Goal: Find specific page/section: Find specific page/section

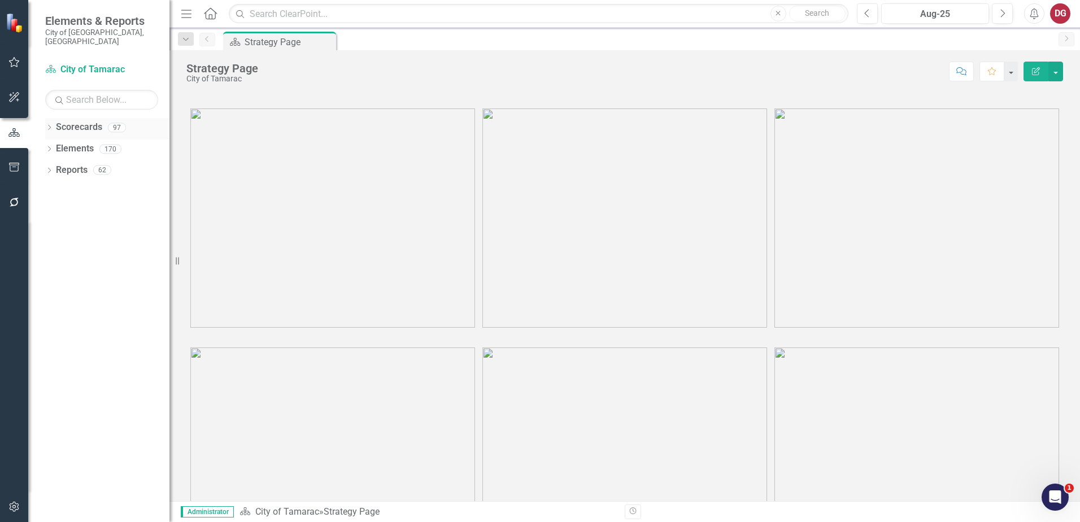
click at [50, 125] on icon "Dropdown" at bounding box center [49, 128] width 8 height 6
click at [59, 145] on icon "Dropdown" at bounding box center [55, 148] width 8 height 7
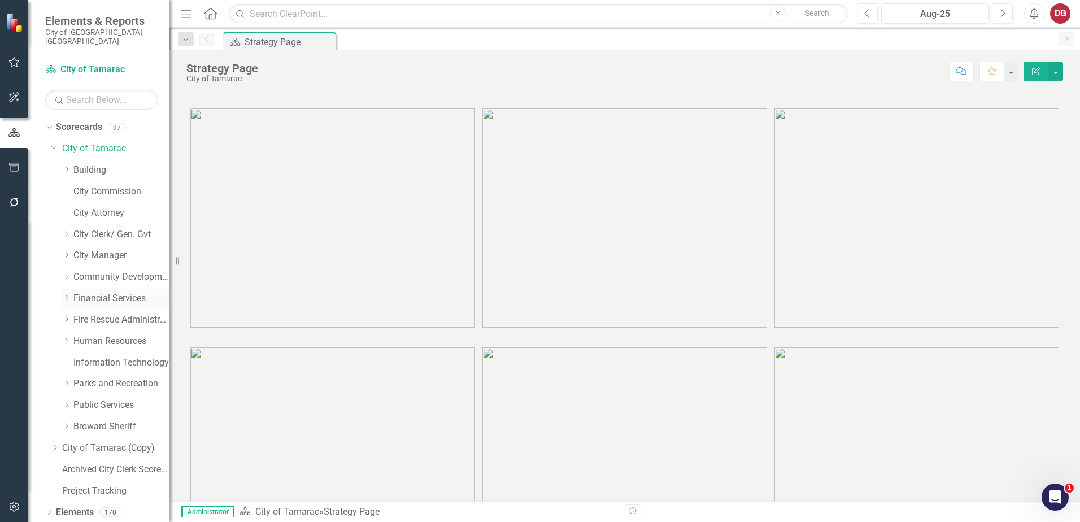
click at [84, 292] on link "Financial Services" at bounding box center [121, 298] width 96 height 13
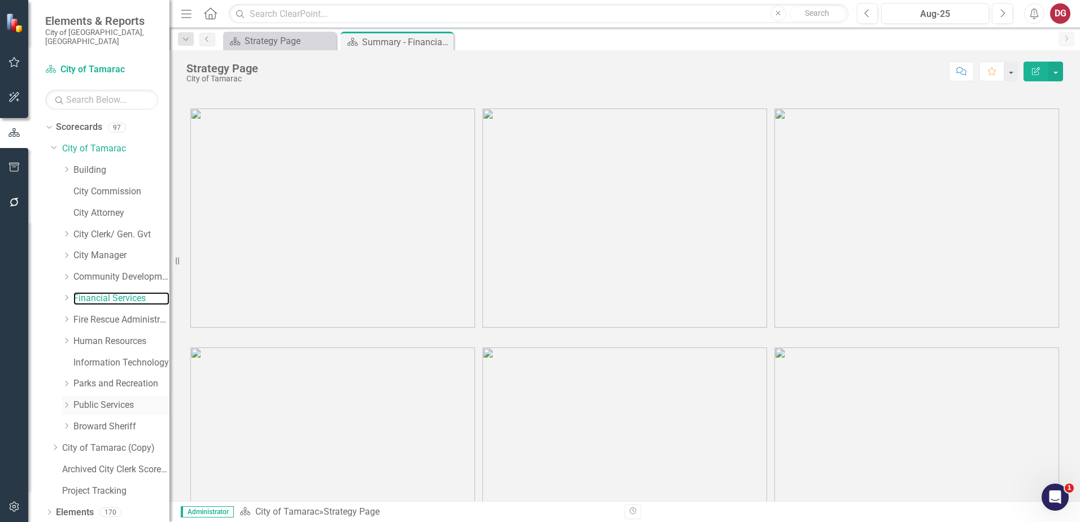
scroll to position [15, 0]
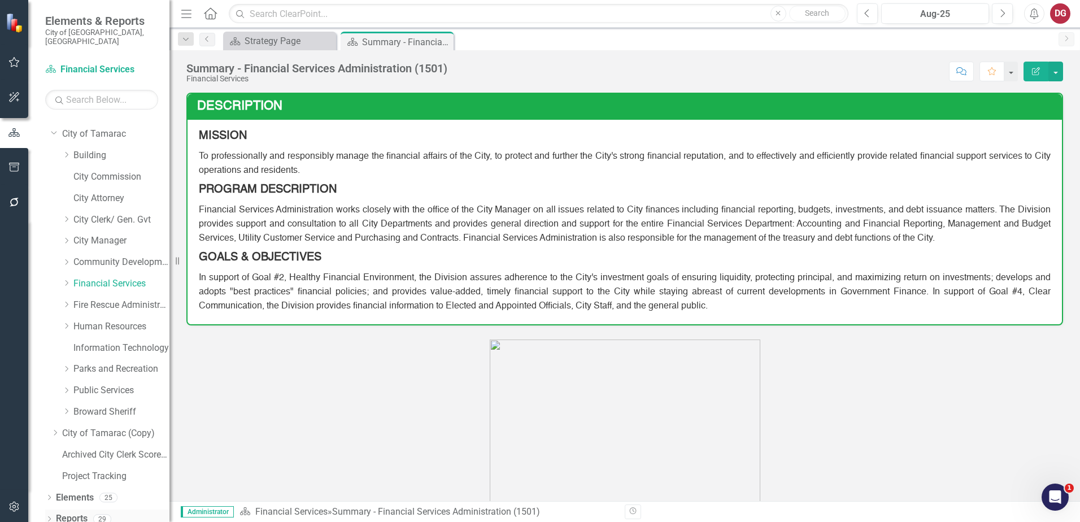
click at [68, 512] on link "Reports" at bounding box center [72, 518] width 32 height 13
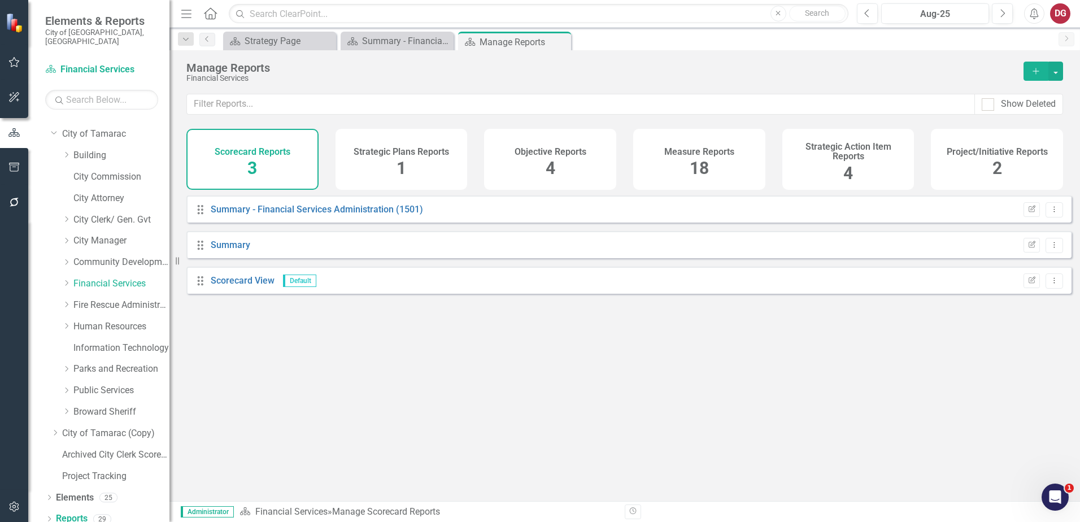
click at [966, 147] on h4 "Project/Initiative Reports" at bounding box center [996, 152] width 101 height 10
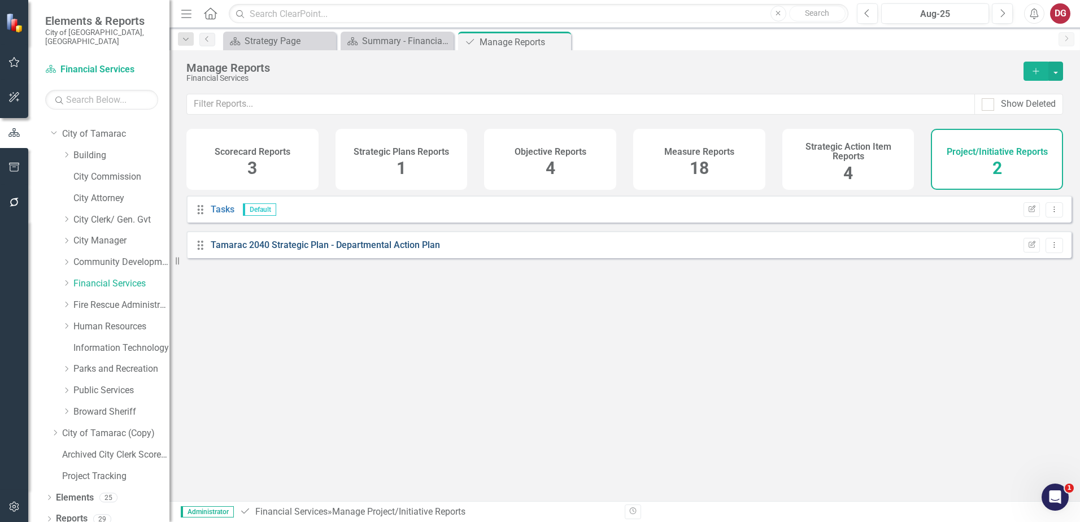
click at [324, 250] on link "Tamarac 2040 Strategic Plan - Departmental Action Plan" at bounding box center [325, 244] width 229 height 11
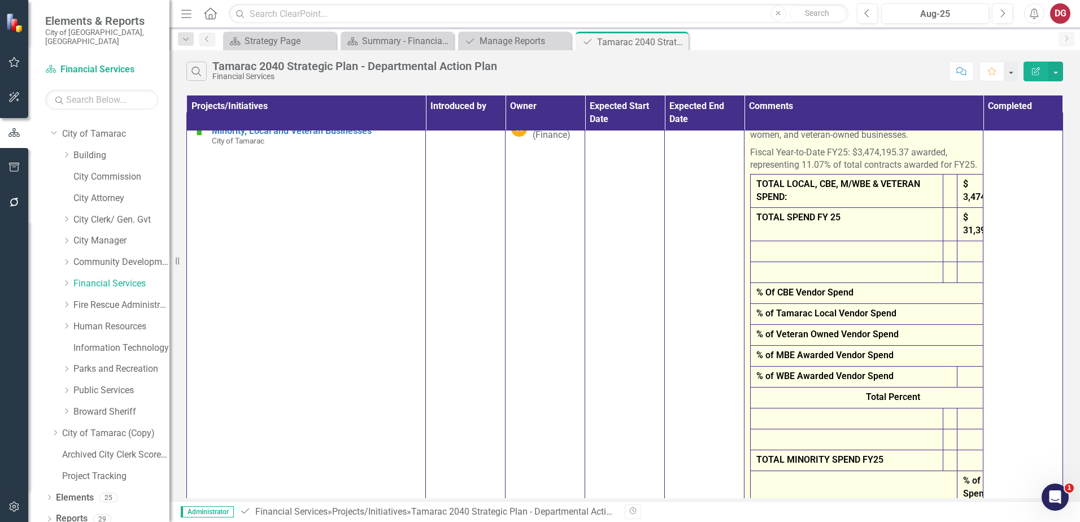
scroll to position [0, 8]
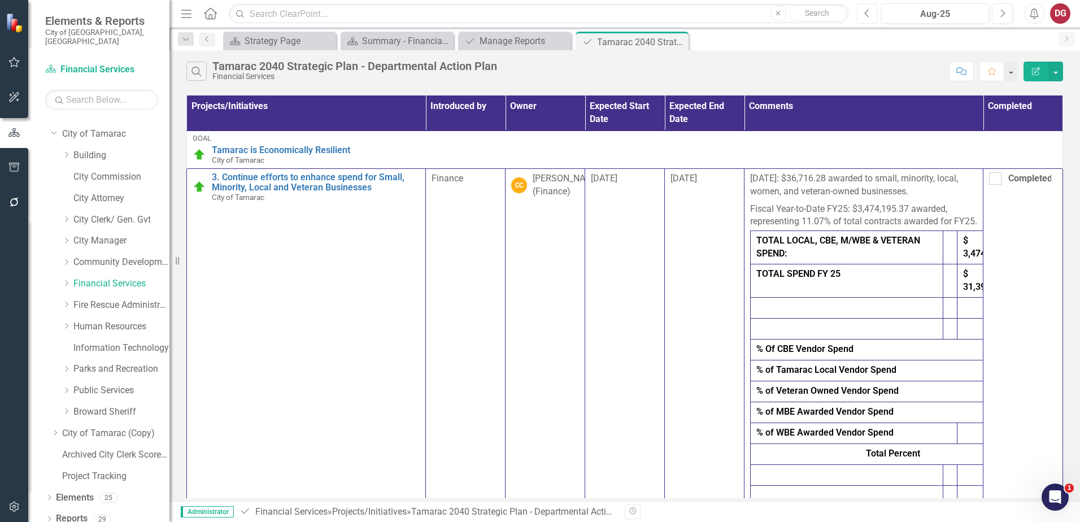
click at [870, 15] on button "Previous" at bounding box center [867, 13] width 21 height 20
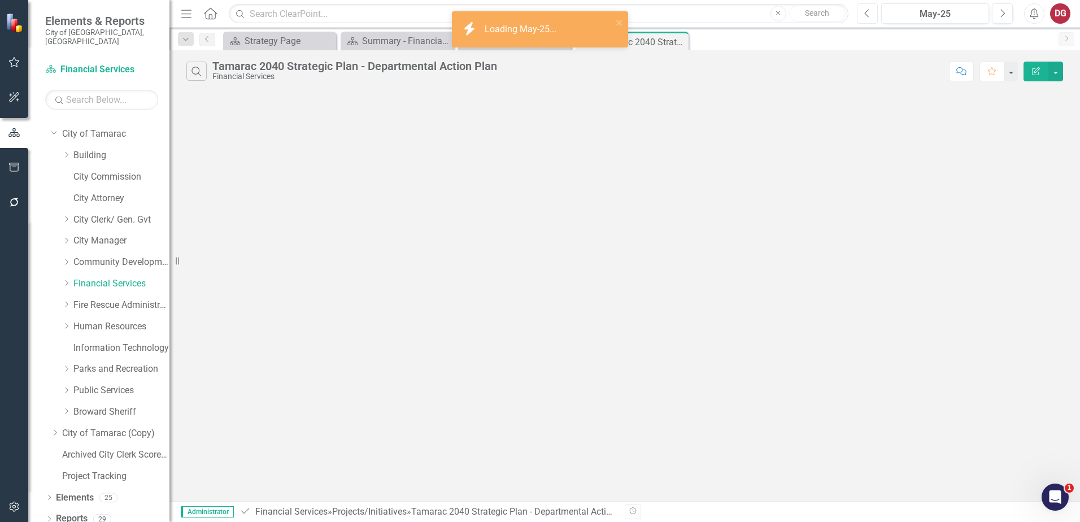
click at [870, 15] on button "Previous" at bounding box center [867, 13] width 21 height 20
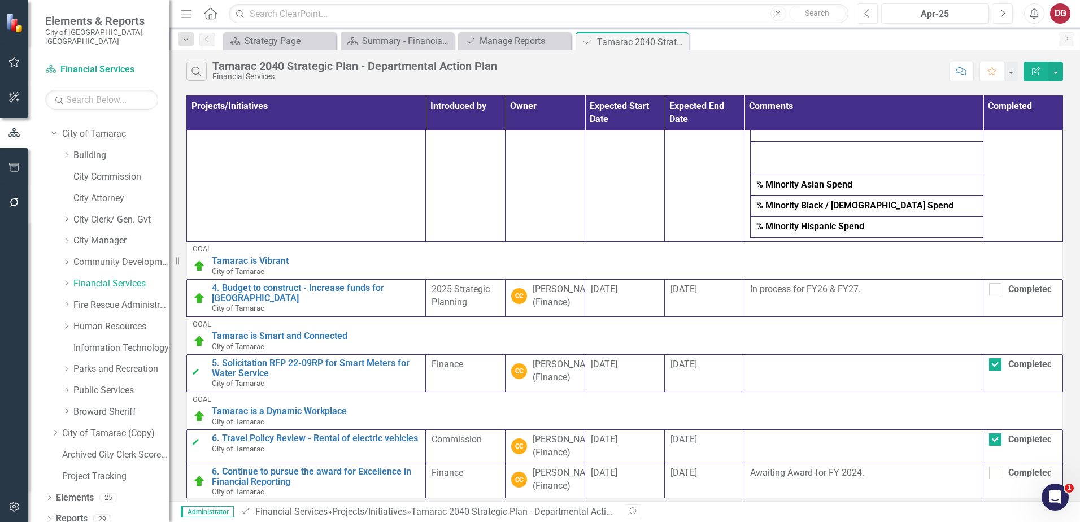
scroll to position [452, 0]
click at [871, 16] on button "Previous" at bounding box center [867, 13] width 21 height 20
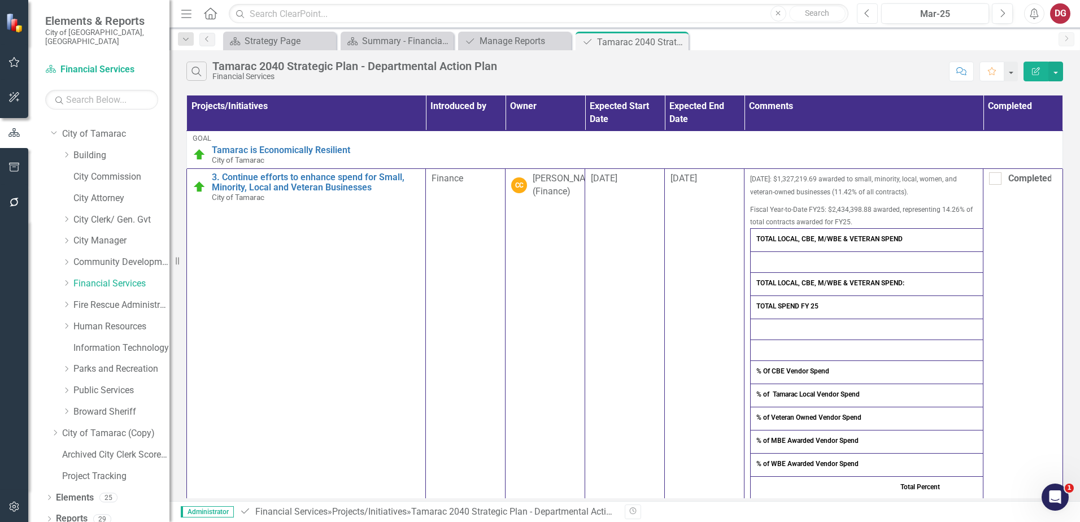
click at [871, 14] on button "Previous" at bounding box center [867, 13] width 21 height 20
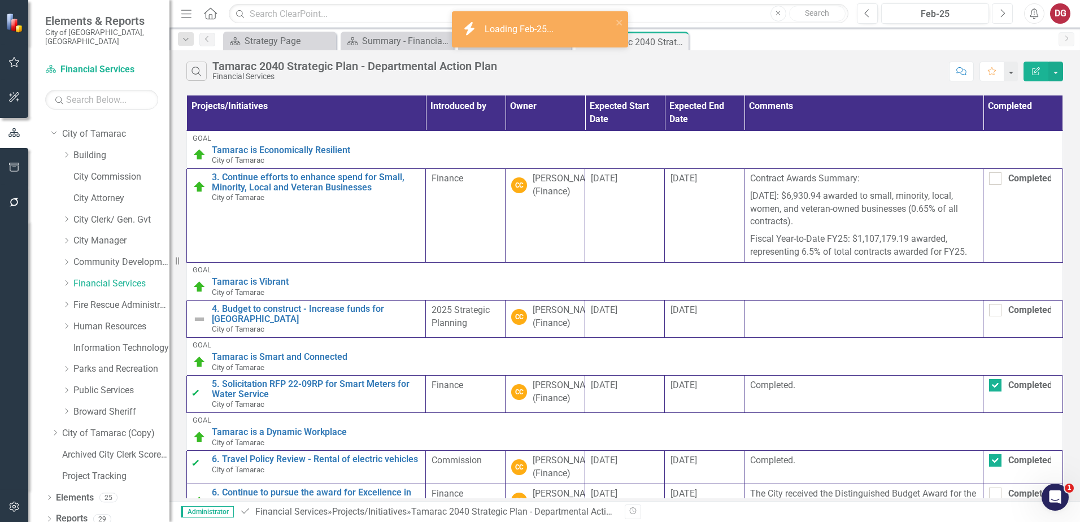
click at [997, 7] on button "Next" at bounding box center [1002, 13] width 21 height 20
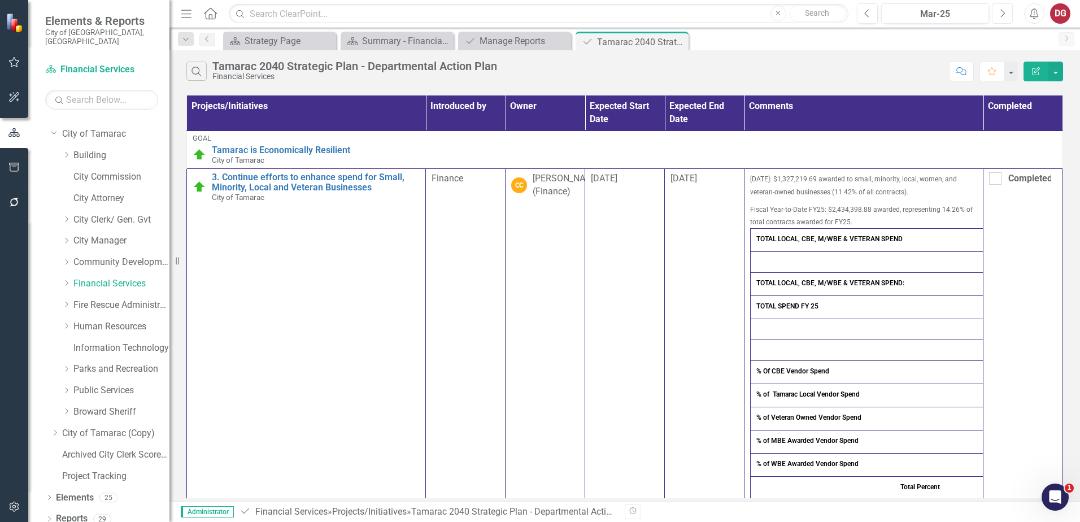
click at [1000, 8] on icon "Next" at bounding box center [1002, 13] width 6 height 10
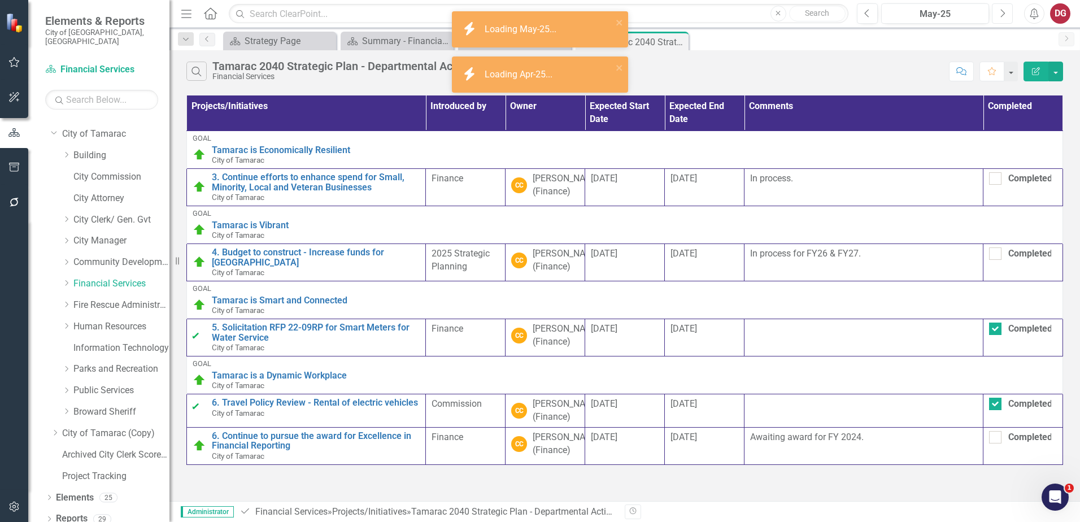
click at [1000, 8] on icon "Next" at bounding box center [1002, 13] width 6 height 10
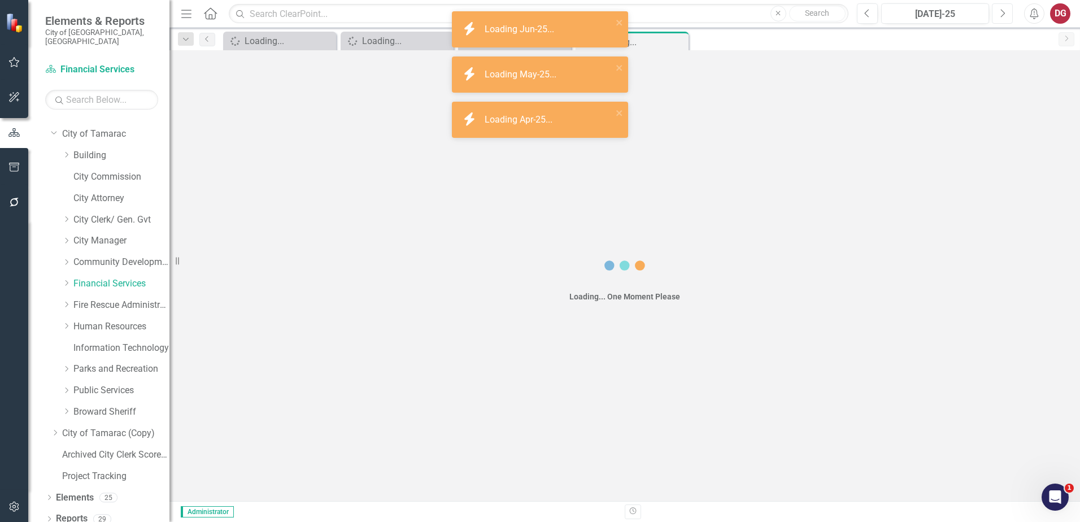
click at [1000, 8] on icon "Next" at bounding box center [1002, 13] width 6 height 10
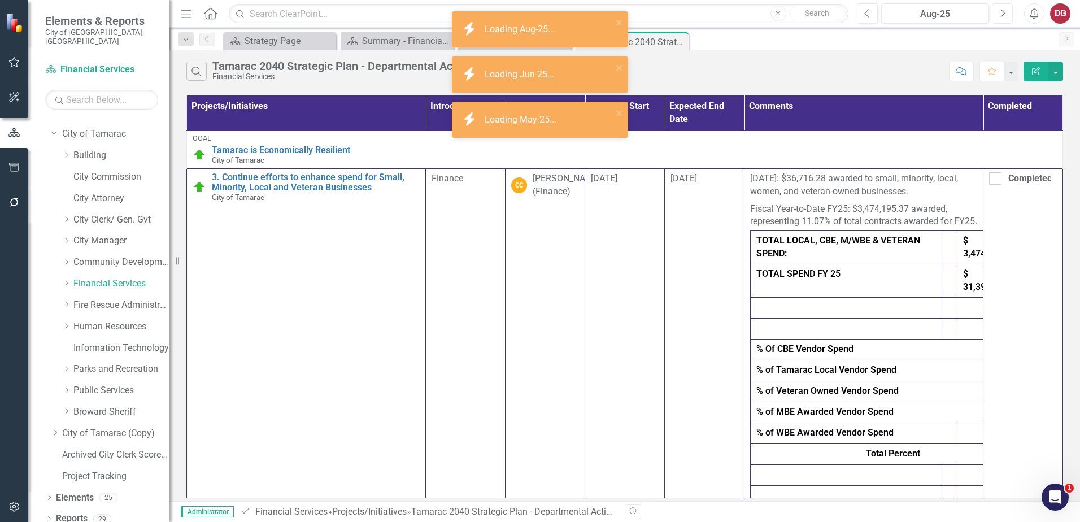
click at [1000, 8] on icon "Next" at bounding box center [1002, 13] width 6 height 10
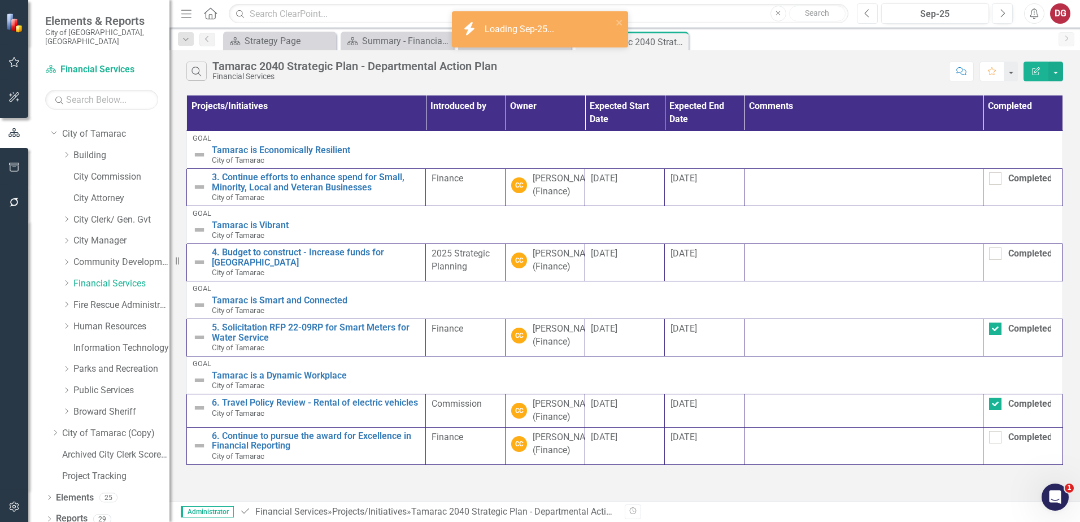
click at [870, 14] on icon "Previous" at bounding box center [867, 13] width 6 height 10
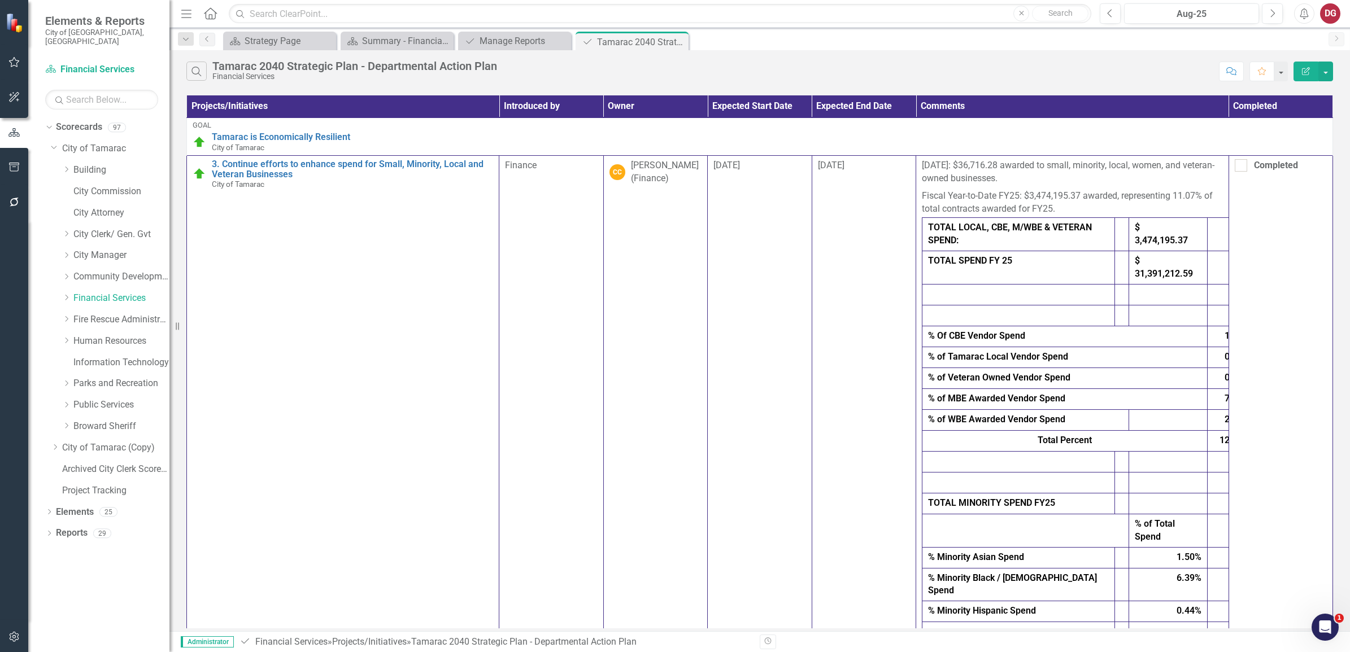
drag, startPoint x: 1065, startPoint y: 0, endPoint x: 989, endPoint y: 69, distance: 103.1
click at [989, 69] on div "Search Tamarac 2040 Strategic Plan - Departmental Action Plan Financial Services" at bounding box center [699, 71] width 1027 height 19
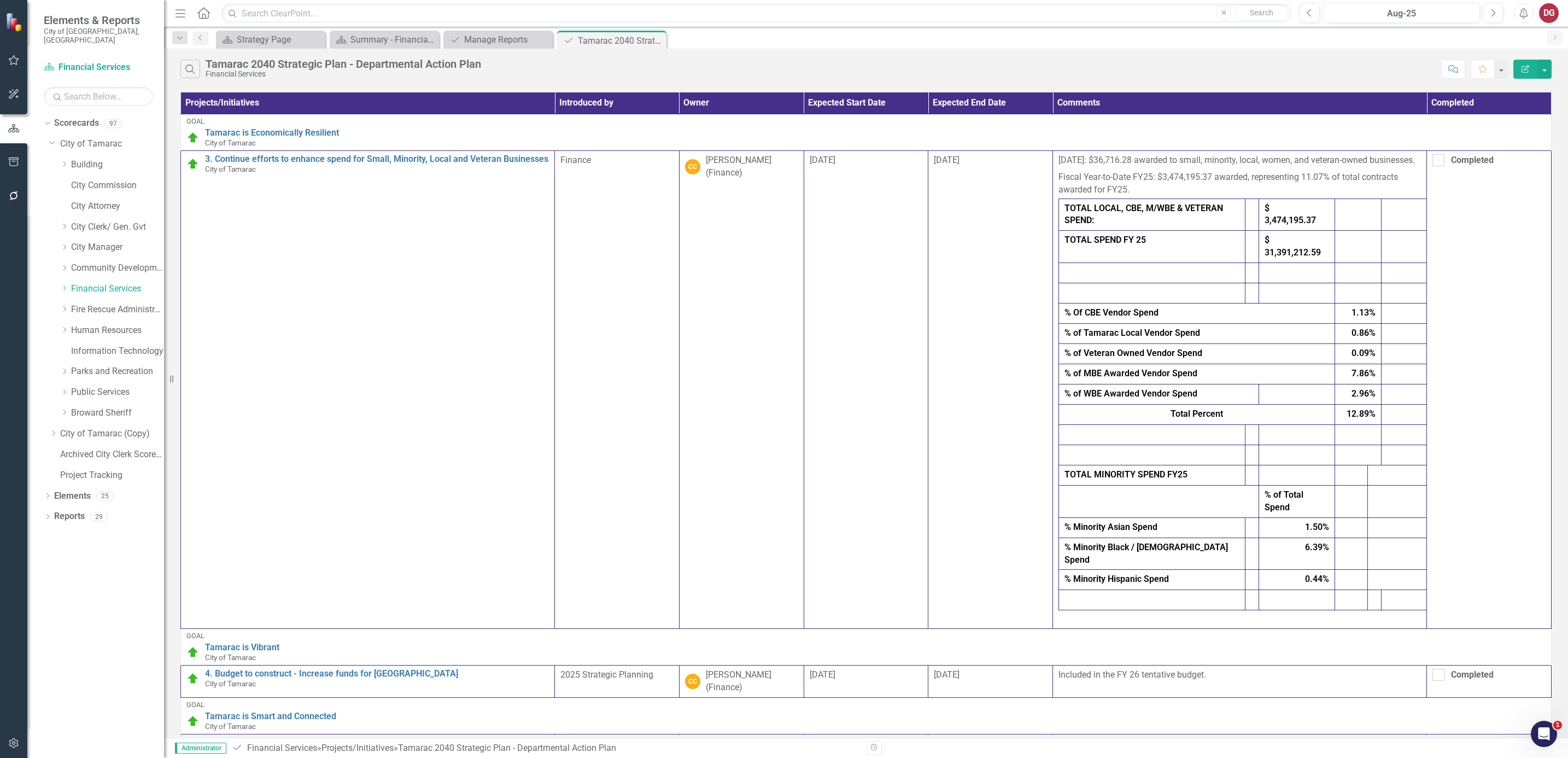
drag, startPoint x: 1236, startPoint y: 0, endPoint x: 1163, endPoint y: 74, distance: 103.9
click at [1044, 74] on div "Search Tamarac 2040 Strategic Plan - Departmental Action Plan Financial Services" at bounding box center [807, 69] width 1255 height 18
click at [1044, 18] on button "Previous" at bounding box center [1309, 13] width 20 height 19
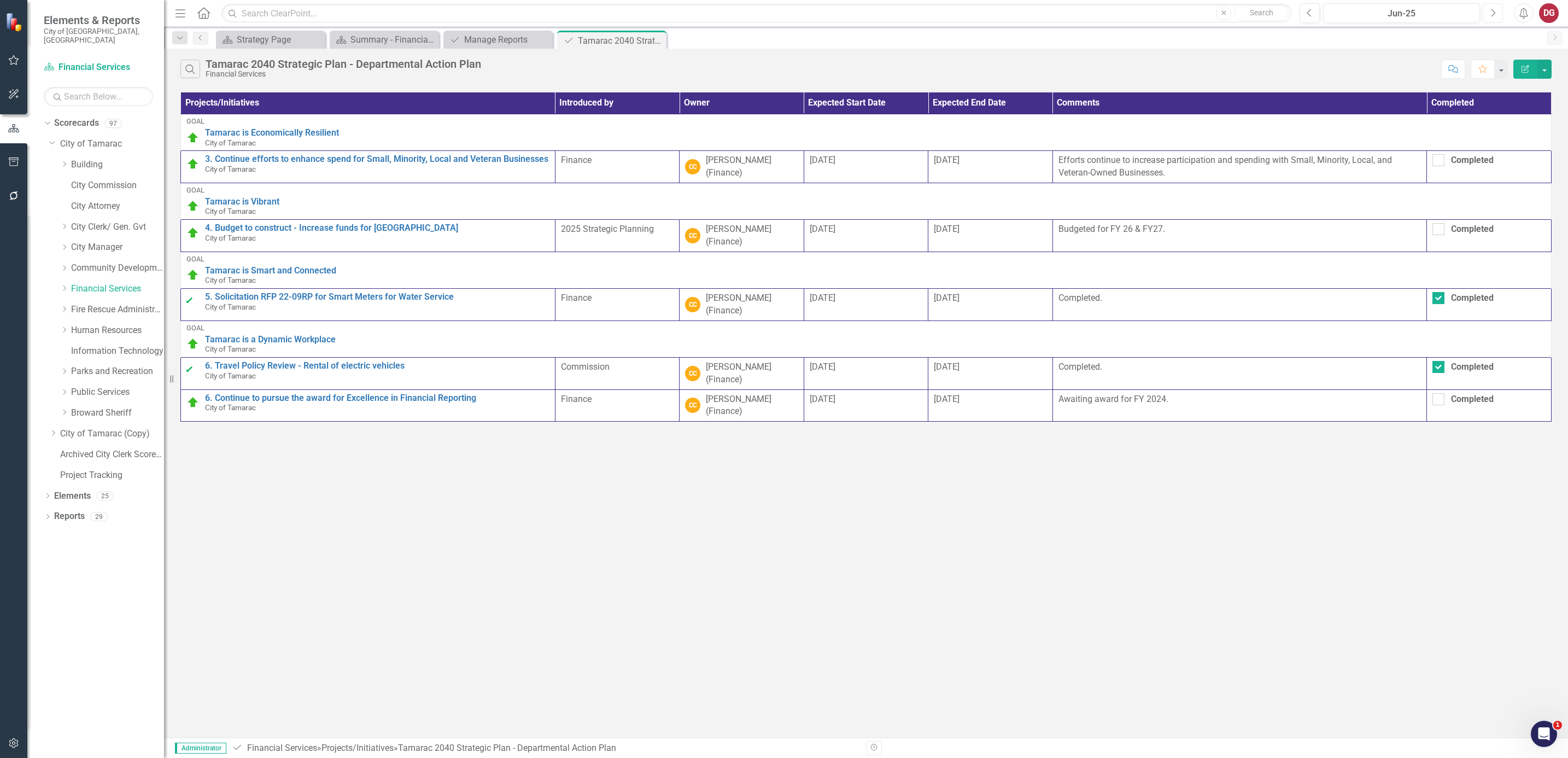
click at [1044, 10] on button "Next" at bounding box center [1493, 13] width 20 height 19
click at [1044, 15] on icon "button" at bounding box center [1309, 13] width 5 height 8
click at [1044, 12] on button "Next" at bounding box center [1493, 13] width 20 height 19
click at [1044, 14] on icon "Previous" at bounding box center [1310, 13] width 6 height 10
click at [1044, 17] on button "Previous" at bounding box center [1309, 13] width 20 height 19
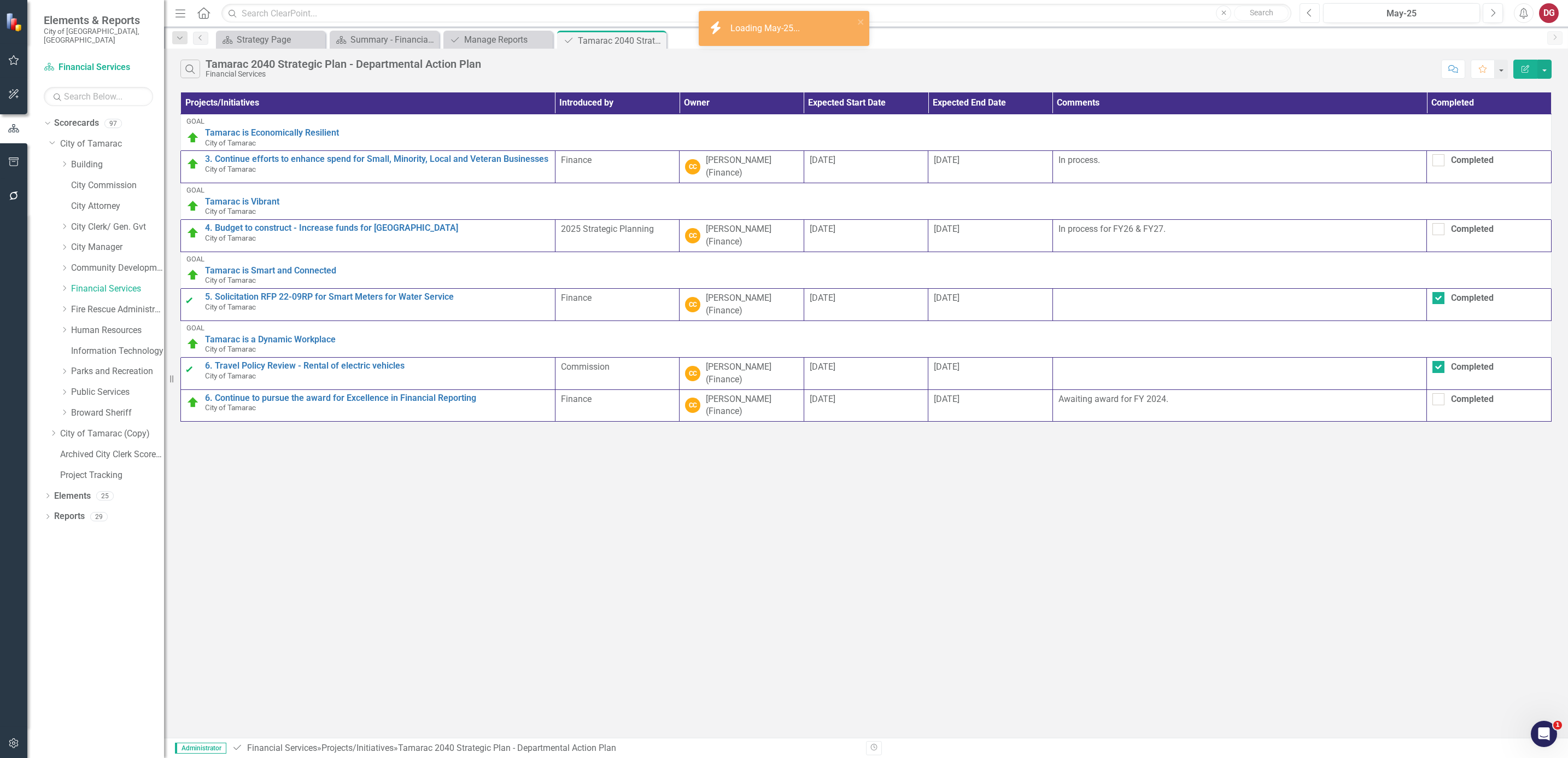
click at [1044, 17] on button "Previous" at bounding box center [1309, 13] width 20 height 19
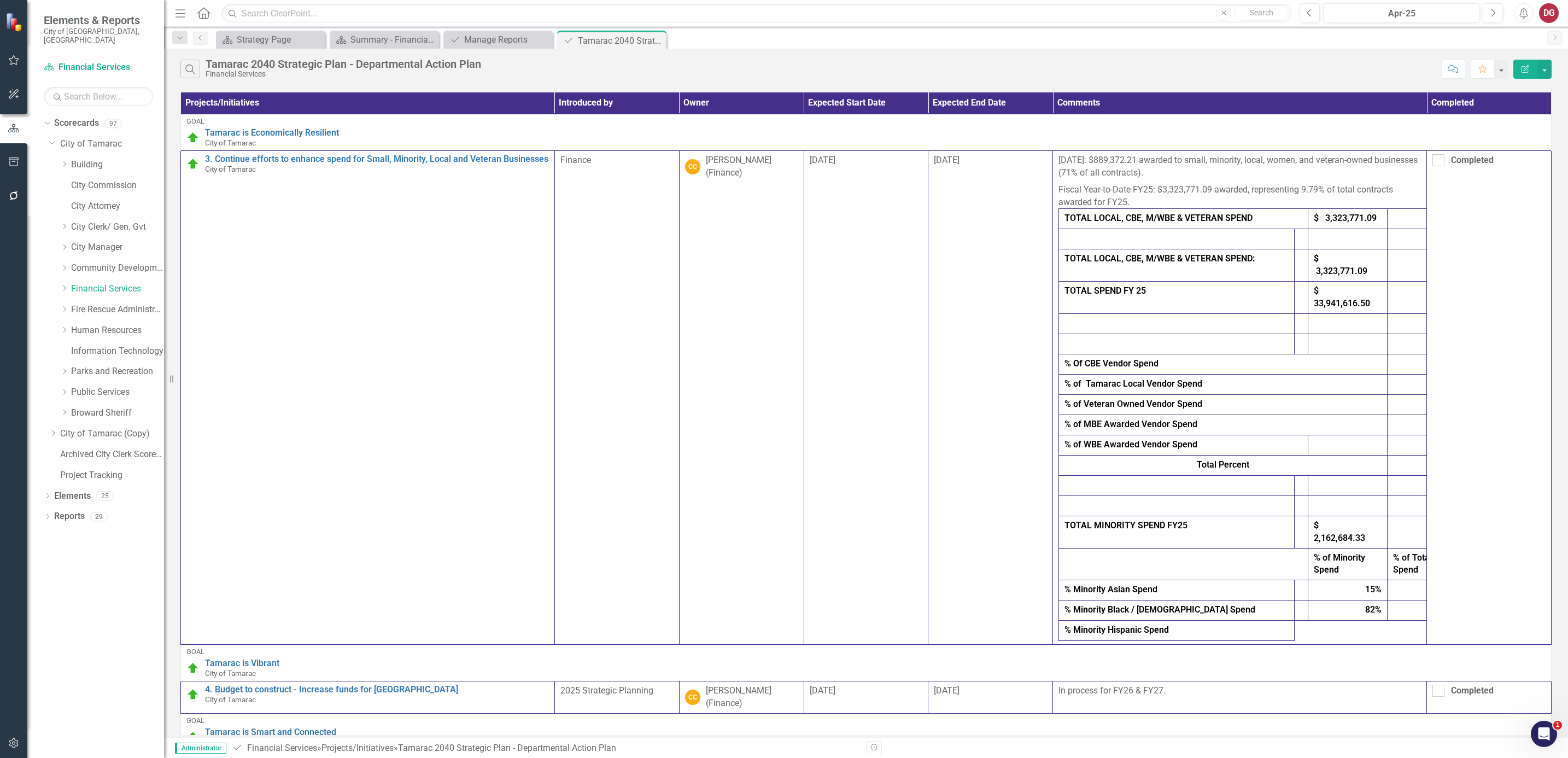
click at [56, 282] on div "Dropdown Financial Services" at bounding box center [106, 289] width 115 height 20
click at [61, 285] on icon "Dropdown" at bounding box center [64, 288] width 8 height 7
click at [87, 283] on link "Financial Services" at bounding box center [117, 288] width 93 height 13
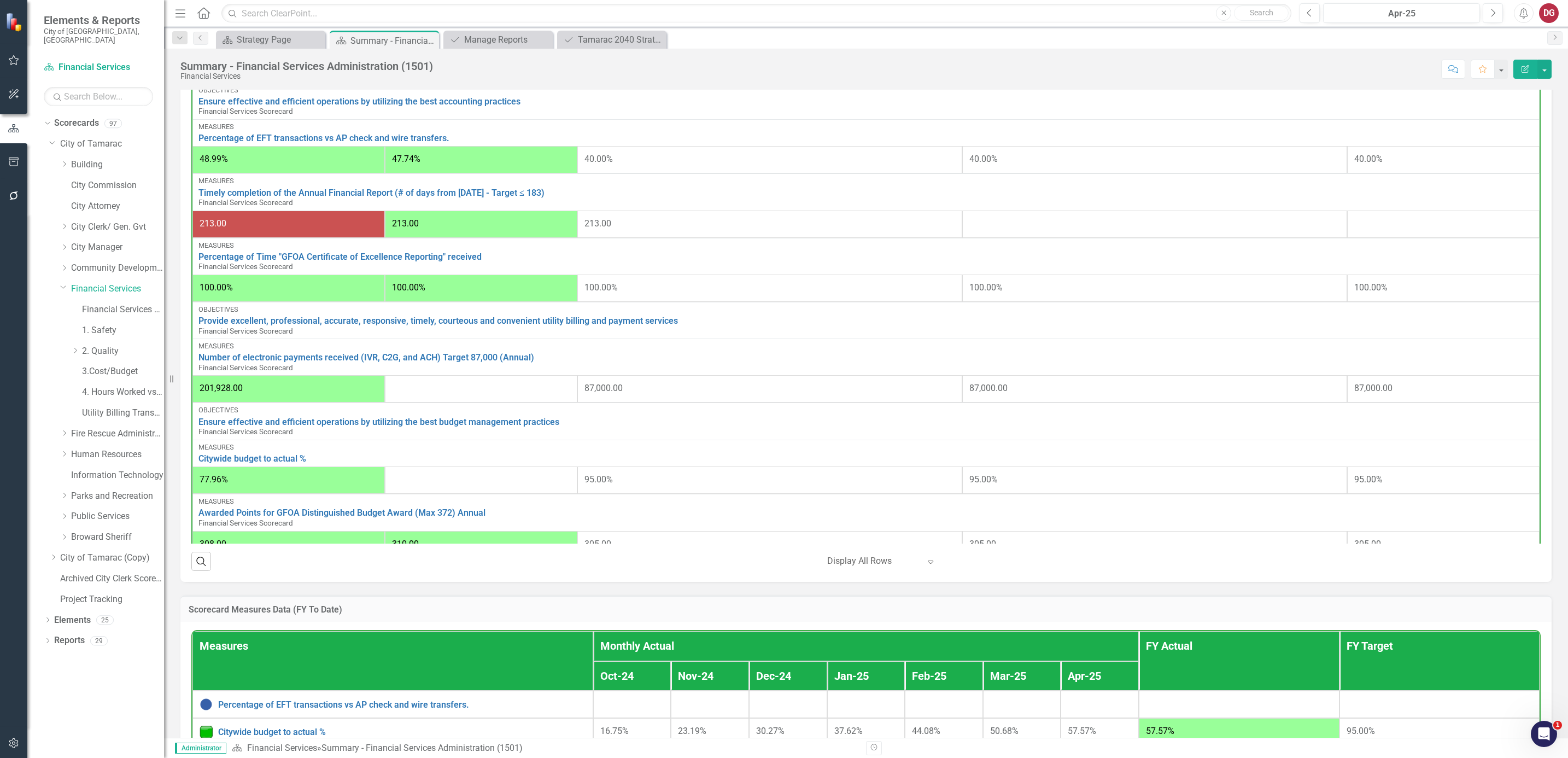
scroll to position [203, 0]
